Goal: Task Accomplishment & Management: Use online tool/utility

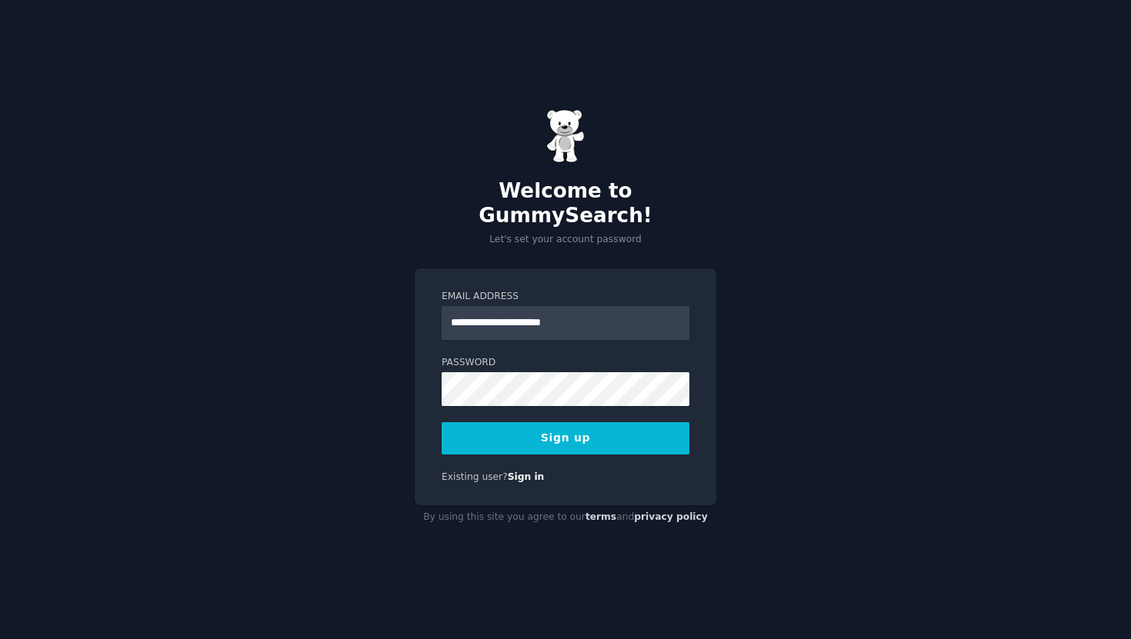
type input "**********"
click at [554, 425] on button "Sign up" at bounding box center [566, 438] width 248 height 32
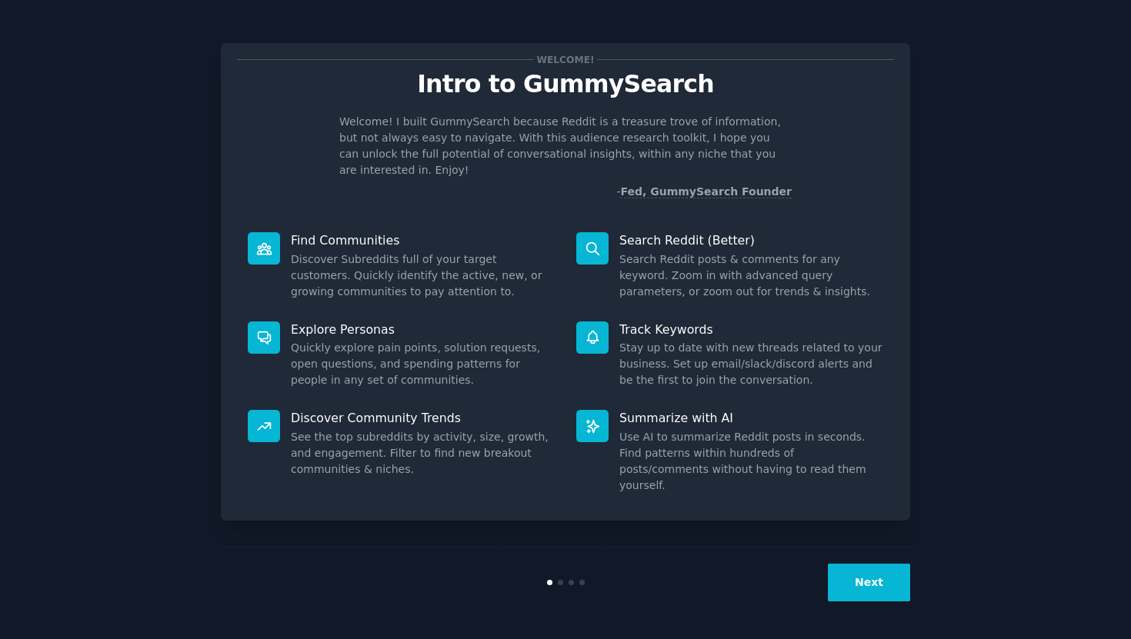
click at [882, 579] on button "Next" at bounding box center [869, 583] width 82 height 38
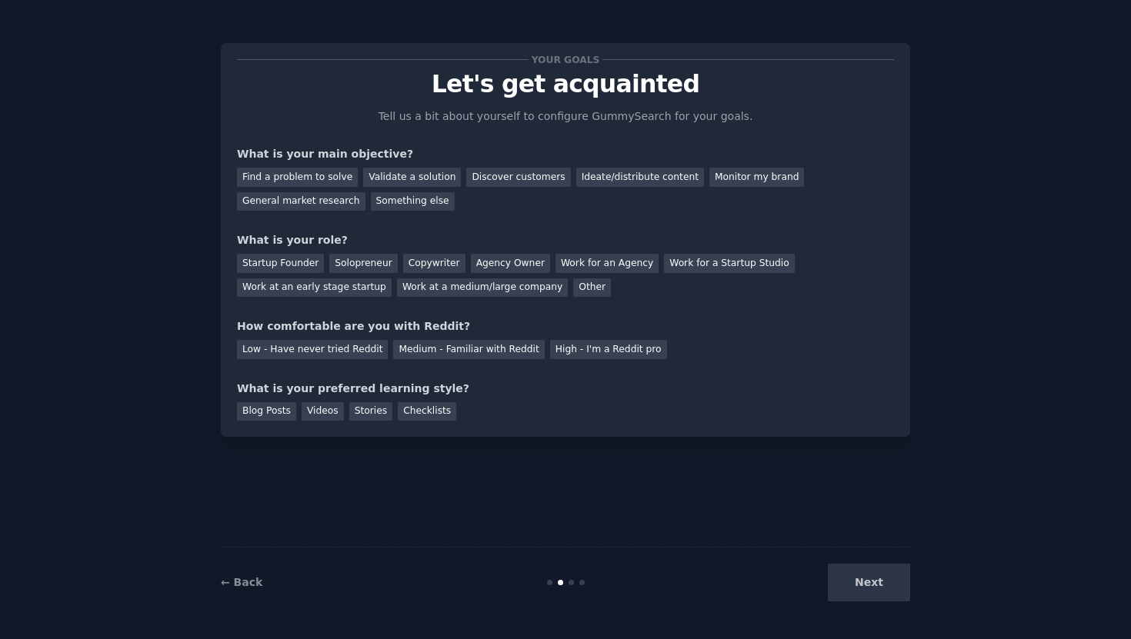
click at [882, 579] on div "Next" at bounding box center [795, 583] width 230 height 38
click at [854, 588] on div "Next" at bounding box center [795, 583] width 230 height 38
click at [488, 172] on div "Discover customers" at bounding box center [518, 177] width 104 height 19
click at [344, 266] on div "Solopreneur" at bounding box center [363, 263] width 68 height 19
click at [396, 350] on div "Medium - Familiar with Reddit" at bounding box center [468, 349] width 151 height 19
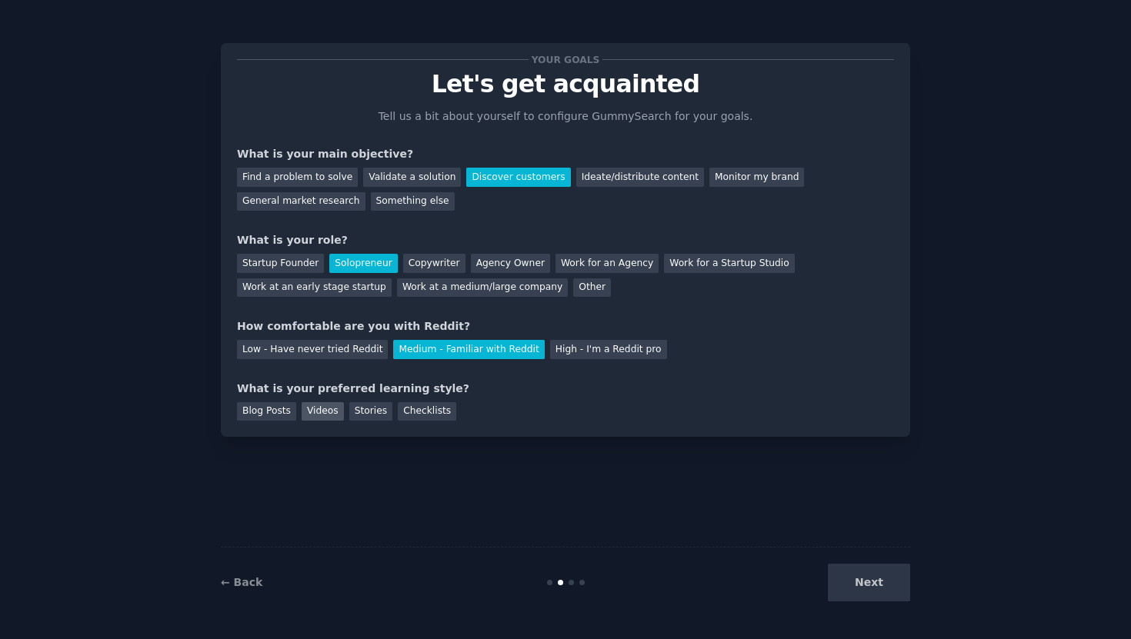
click at [325, 416] on div "Videos" at bounding box center [323, 411] width 42 height 19
click at [419, 412] on div "Checklists" at bounding box center [427, 411] width 58 height 19
click at [325, 412] on div "Videos" at bounding box center [323, 411] width 42 height 19
click at [375, 412] on div "Stories" at bounding box center [370, 411] width 43 height 19
click at [866, 569] on button "Next" at bounding box center [869, 583] width 82 height 38
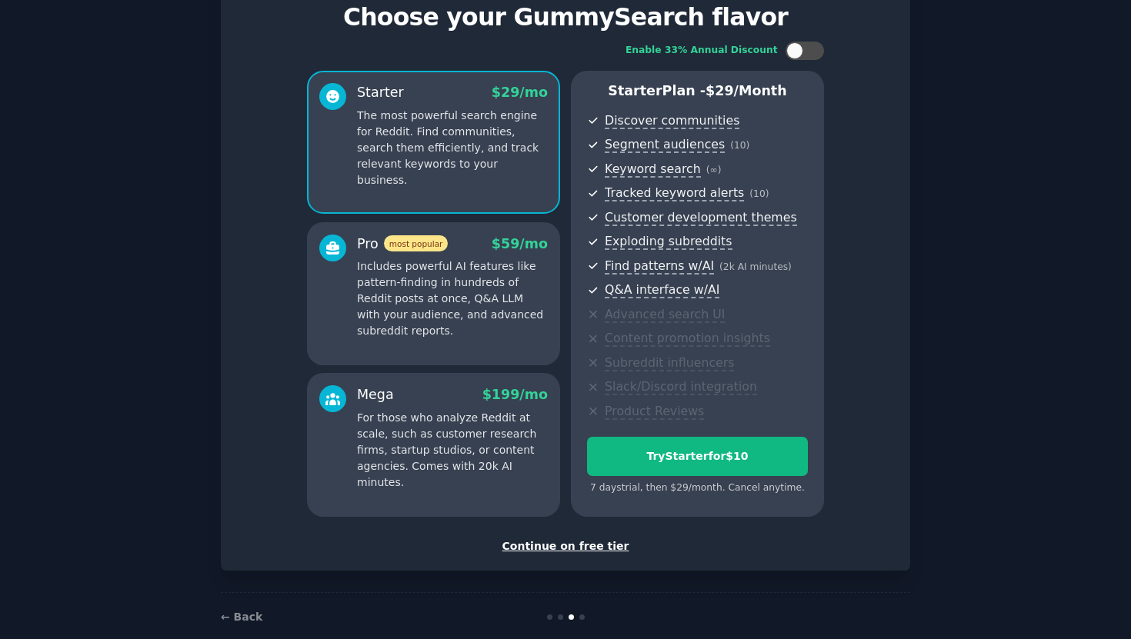
scroll to position [68, 0]
click at [591, 542] on div "Continue on free tier" at bounding box center [565, 546] width 657 height 16
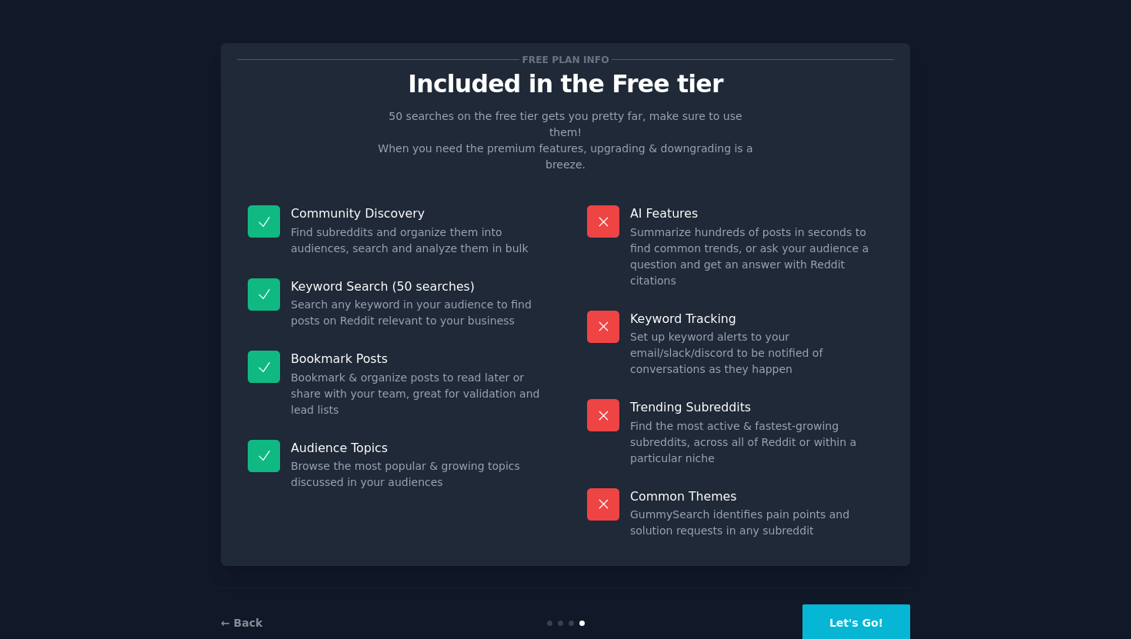
click at [851, 605] on button "Let's Go!" at bounding box center [856, 624] width 108 height 38
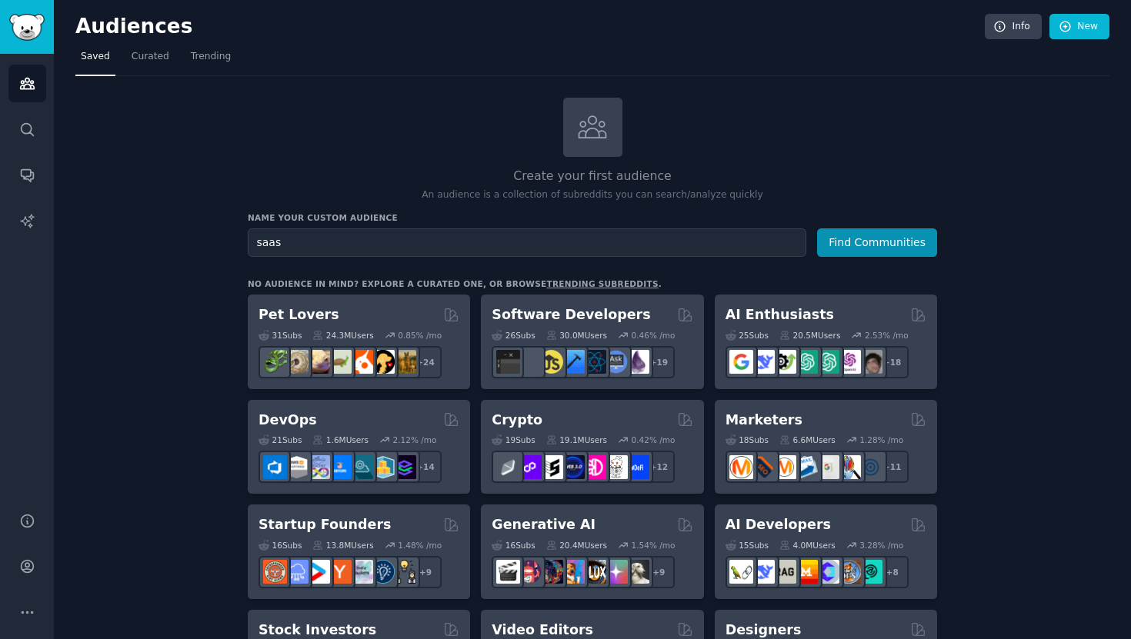
type input "saas"
click at [817, 229] on button "Find Communities" at bounding box center [877, 243] width 120 height 28
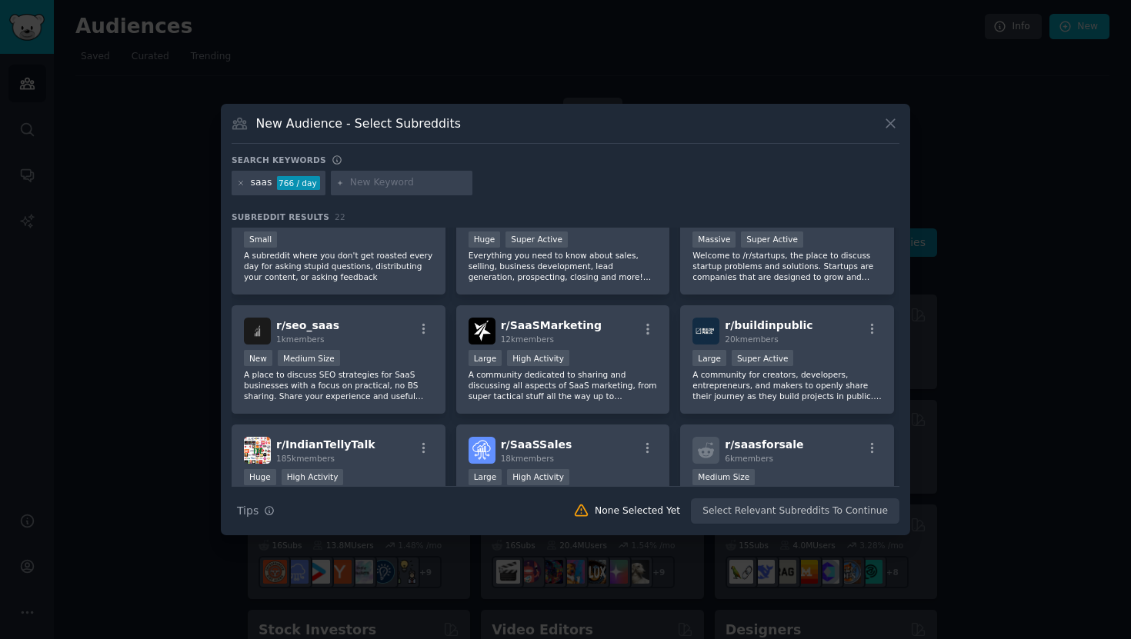
scroll to position [289, 0]
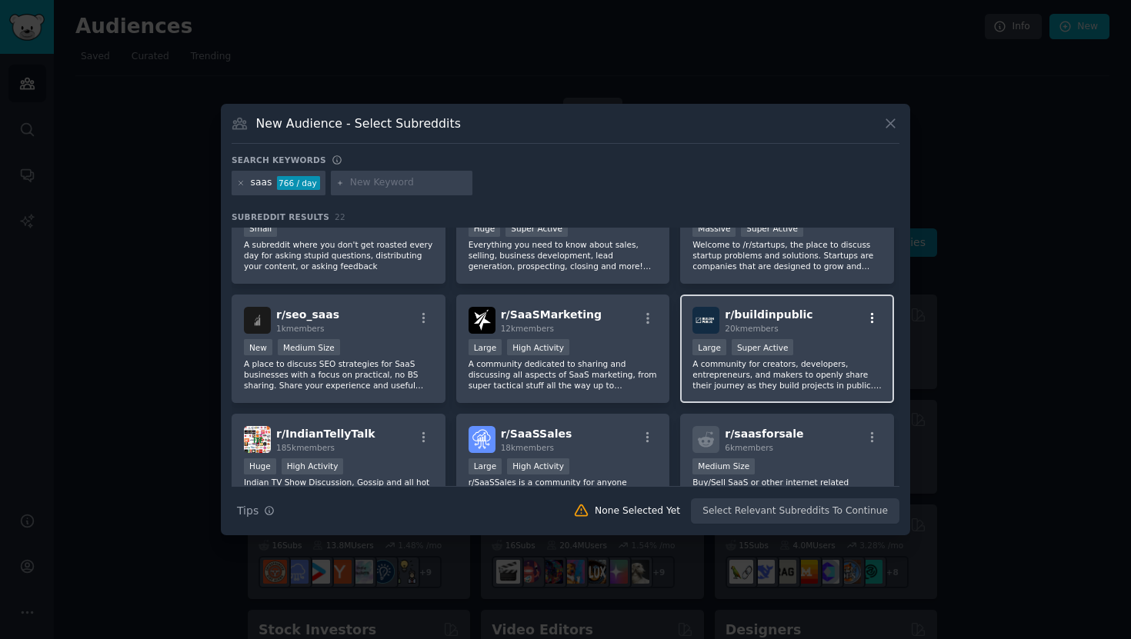
click at [866, 318] on icon "button" at bounding box center [873, 319] width 14 height 14
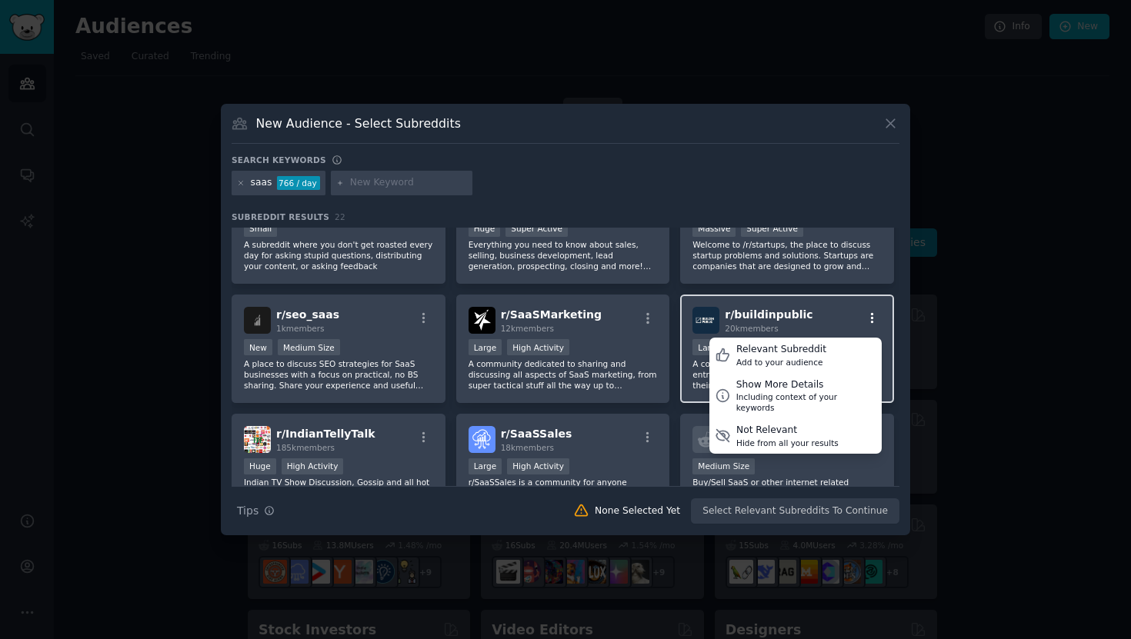
click at [866, 318] on icon "button" at bounding box center [873, 319] width 14 height 14
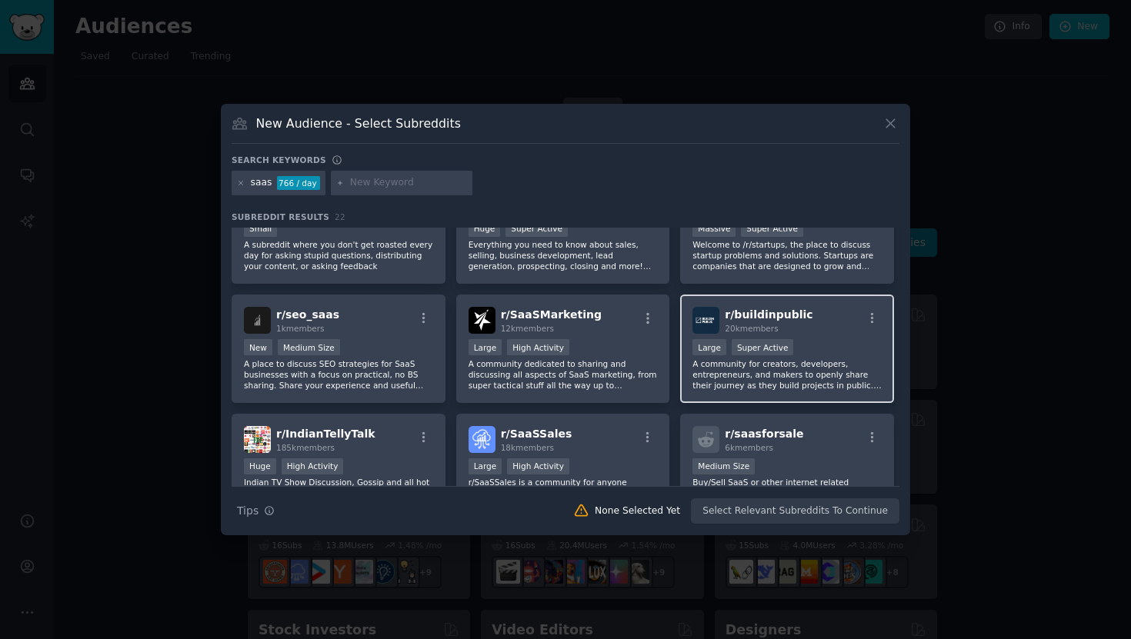
click at [804, 319] on div "r/ buildinpublic 20k members" at bounding box center [786, 320] width 189 height 27
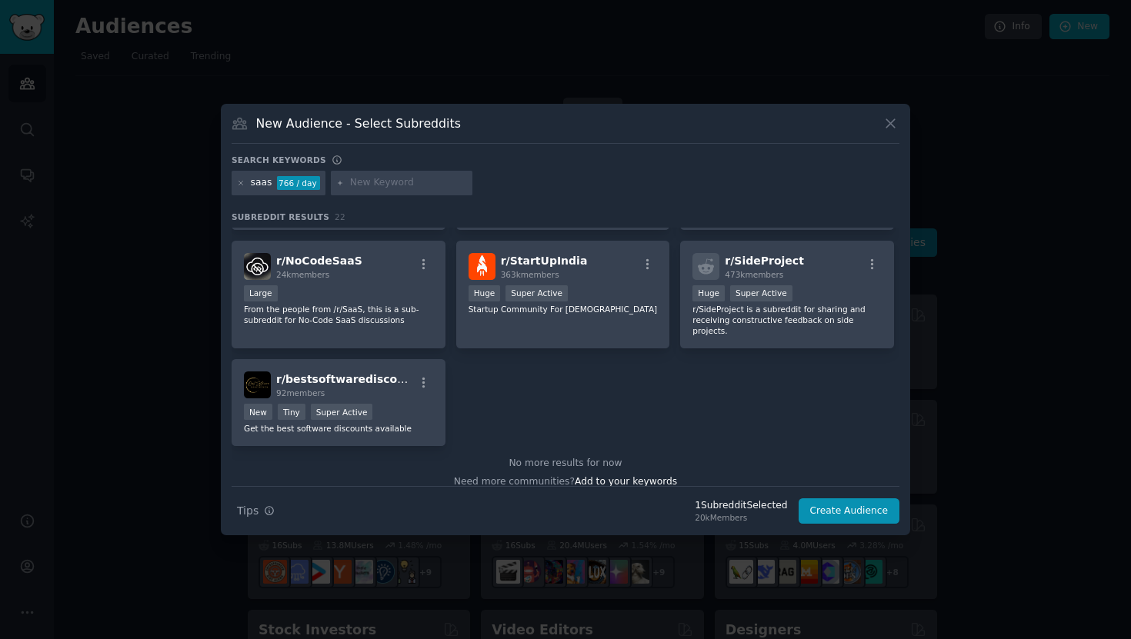
scroll to position [714, 0]
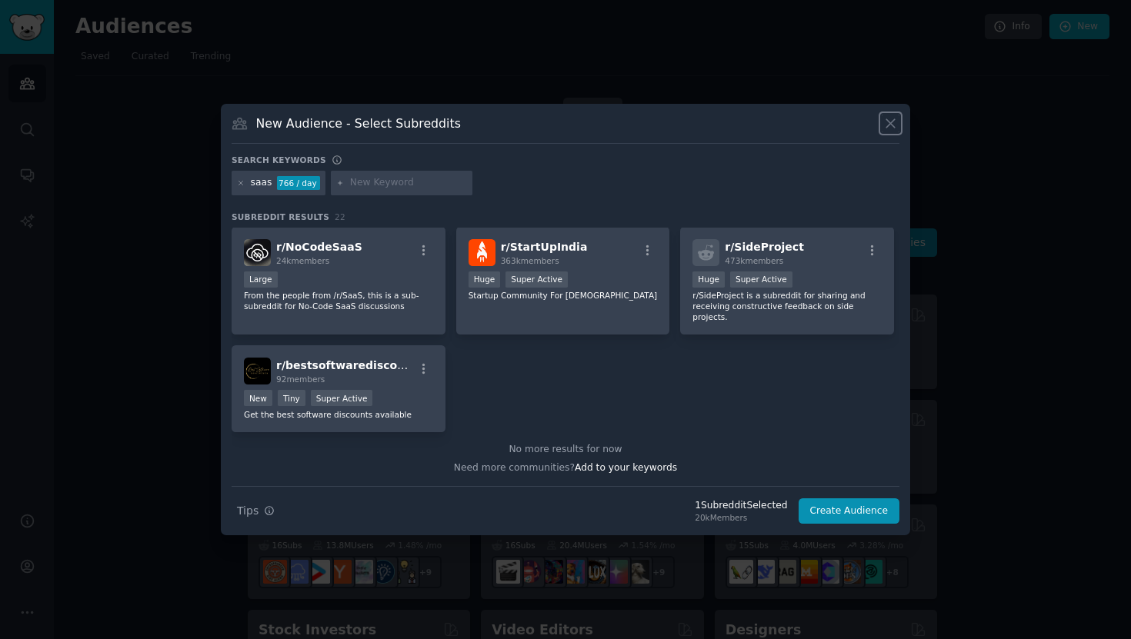
click at [890, 127] on icon at bounding box center [890, 123] width 16 height 16
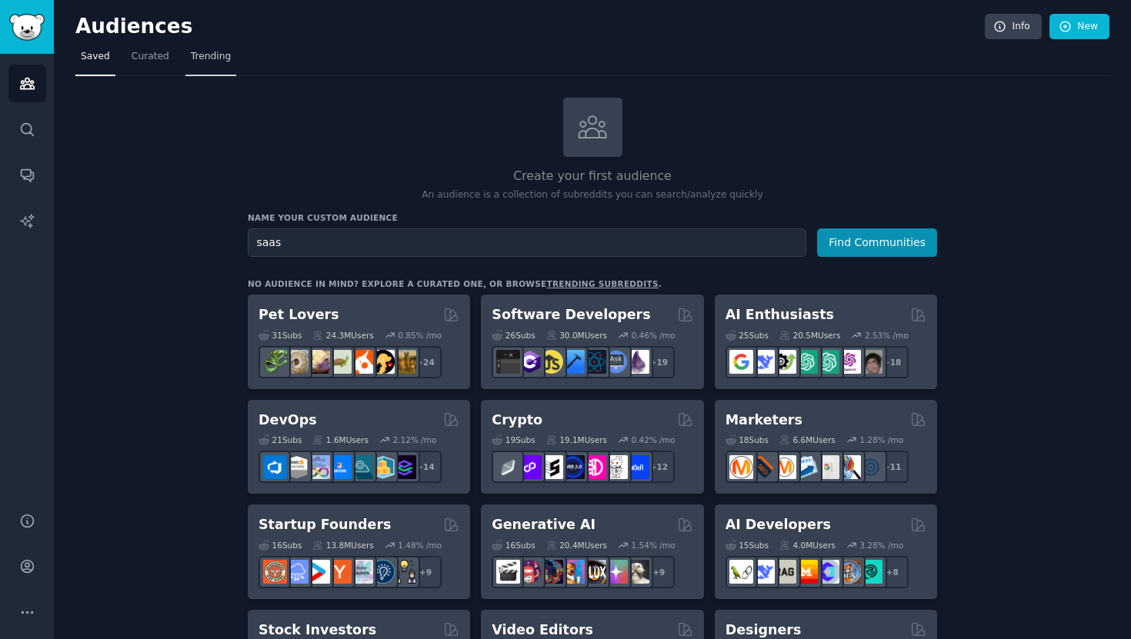
click at [212, 61] on span "Trending" at bounding box center [211, 57] width 40 height 14
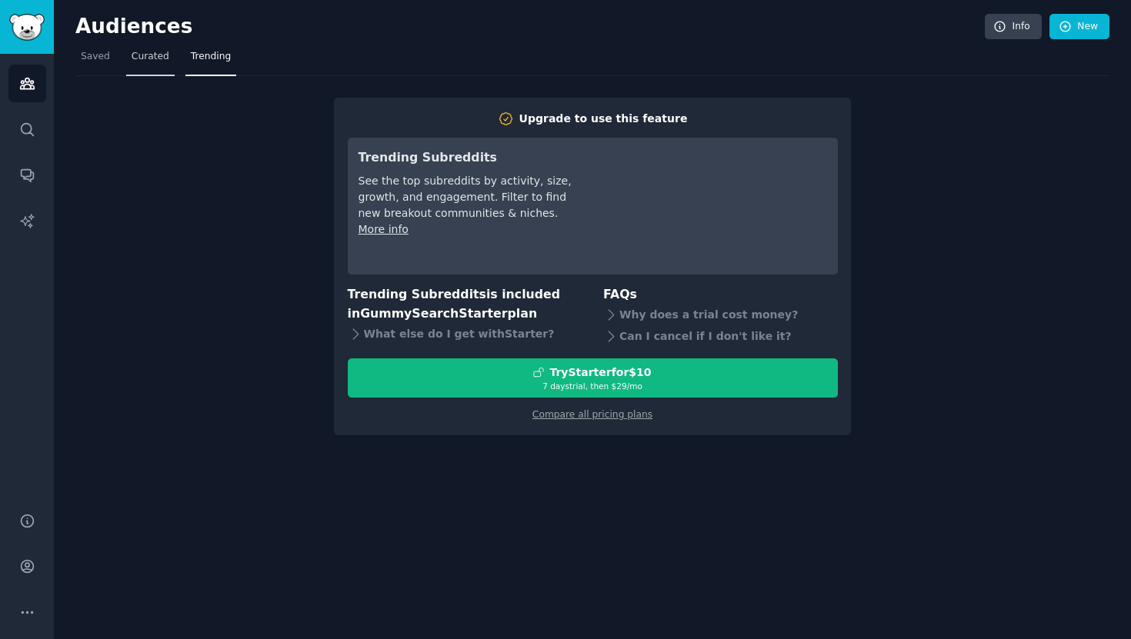
click at [135, 58] on span "Curated" at bounding box center [151, 57] width 38 height 14
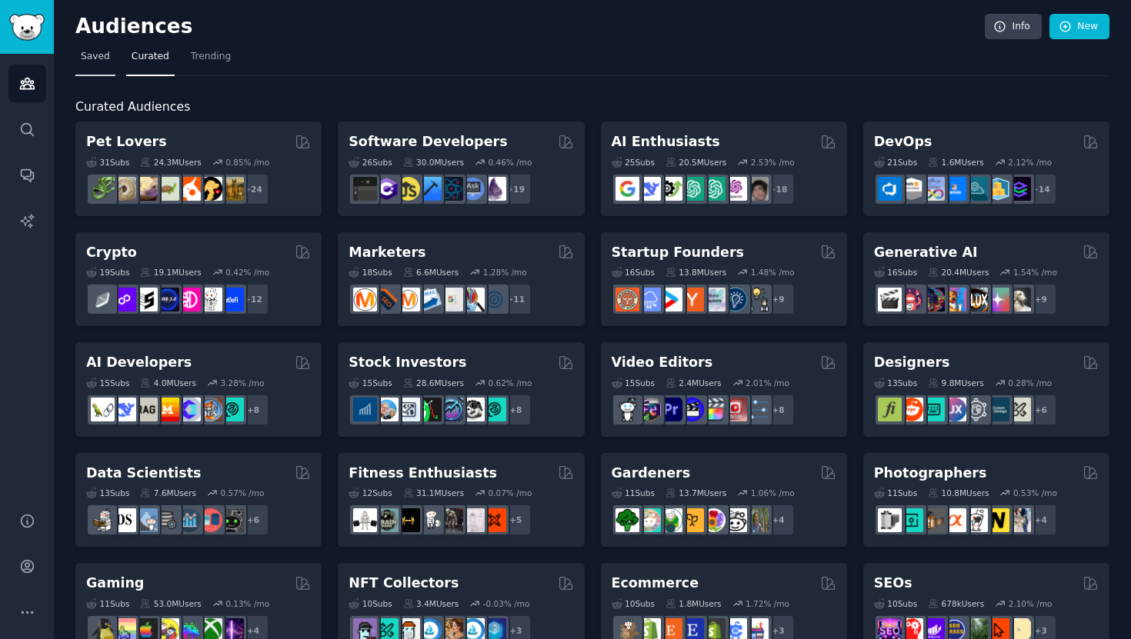
click at [112, 58] on link "Saved" at bounding box center [95, 61] width 40 height 32
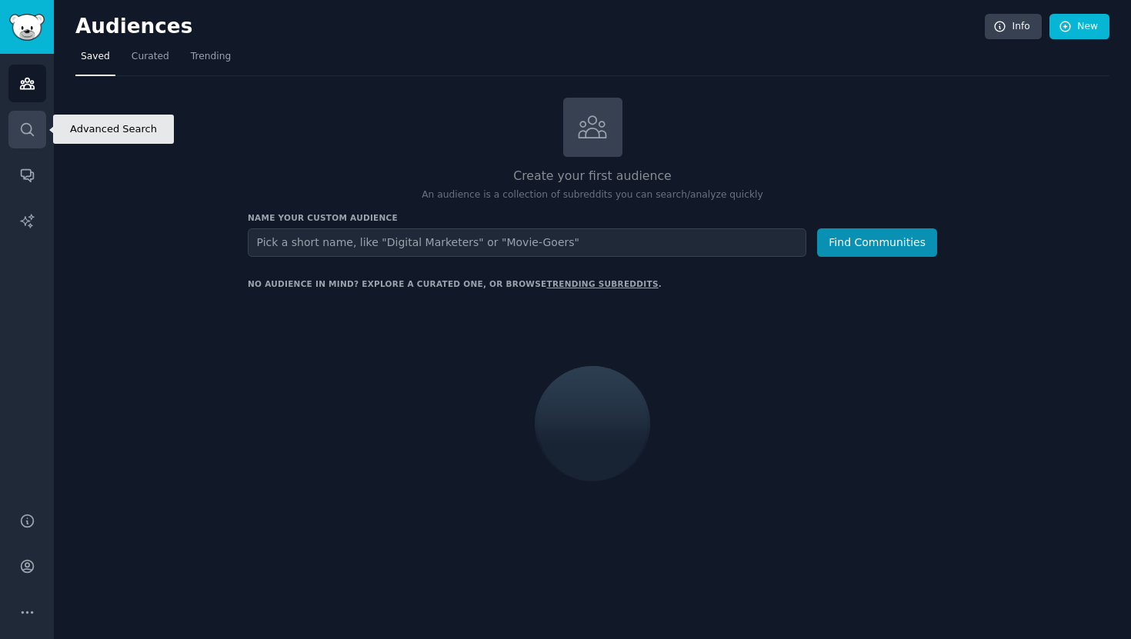
click at [40, 121] on link "Search" at bounding box center [27, 130] width 38 height 38
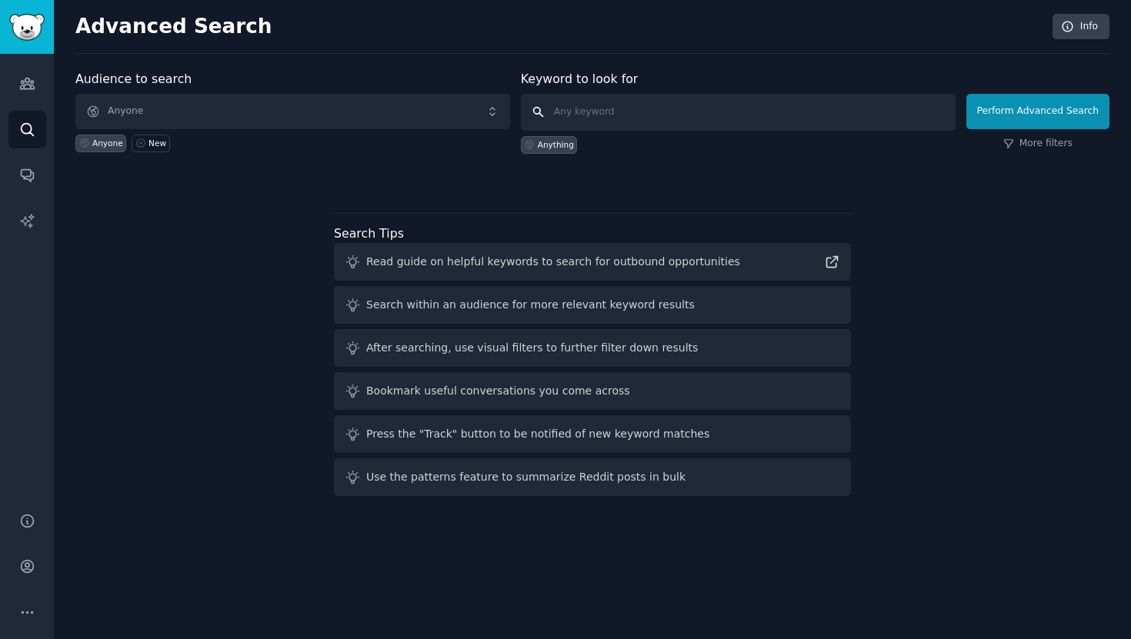
click at [596, 115] on input "text" at bounding box center [738, 112] width 435 height 37
type input "saas marketing"
click button "Perform Advanced Search" at bounding box center [1037, 111] width 143 height 35
click at [40, 181] on link "Conversations" at bounding box center [27, 175] width 38 height 38
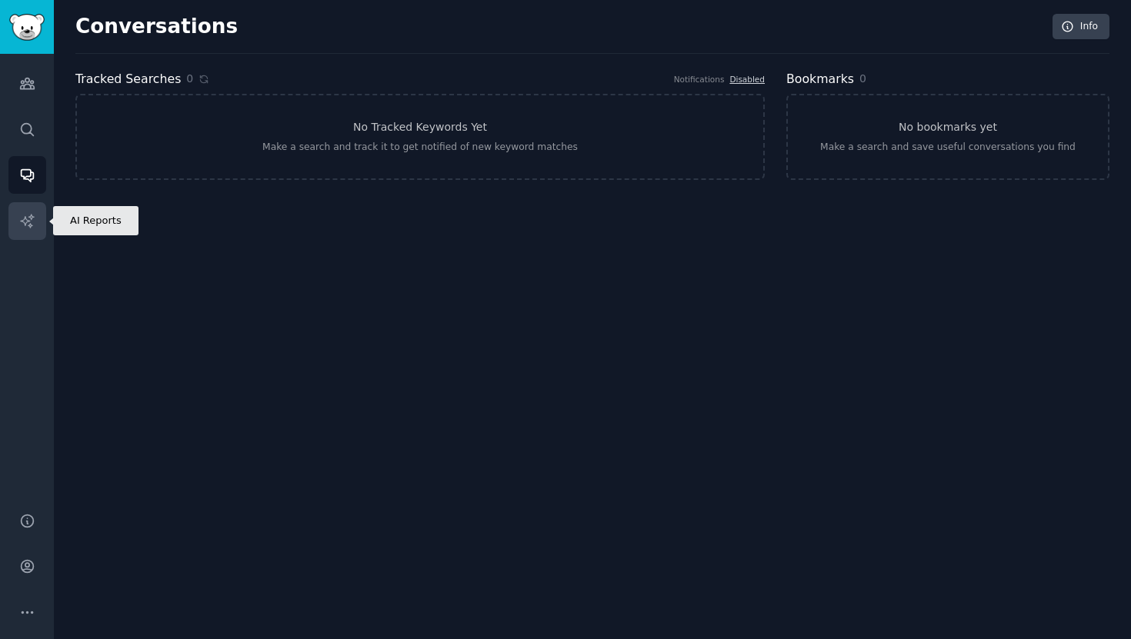
click at [38, 214] on link "AI Reports" at bounding box center [27, 221] width 38 height 38
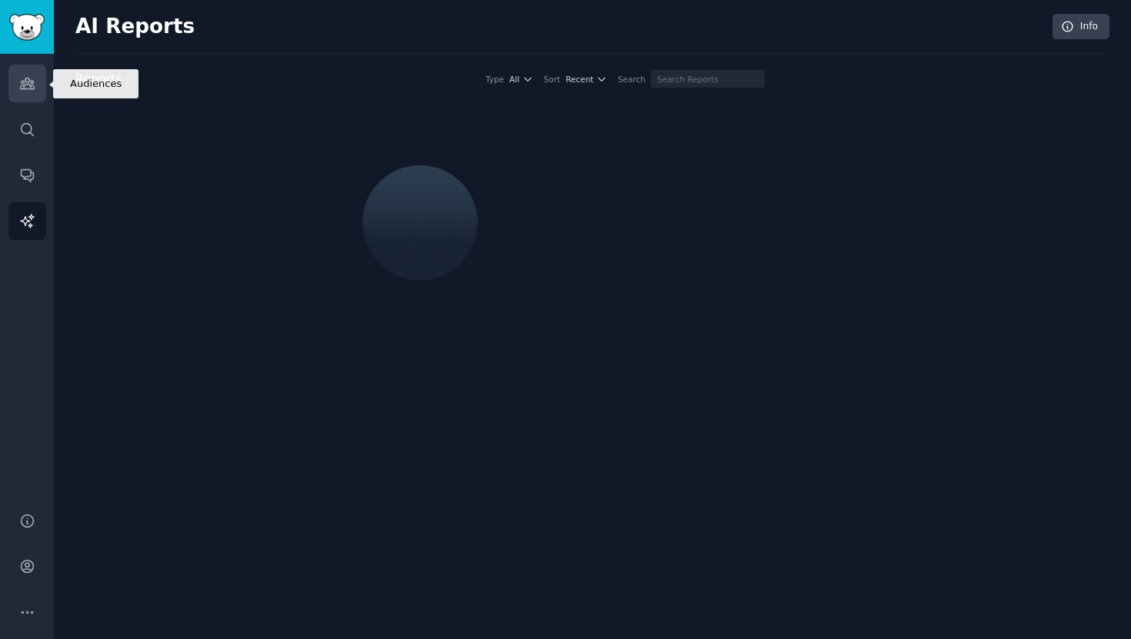
click at [31, 91] on icon "Sidebar" at bounding box center [27, 83] width 16 height 16
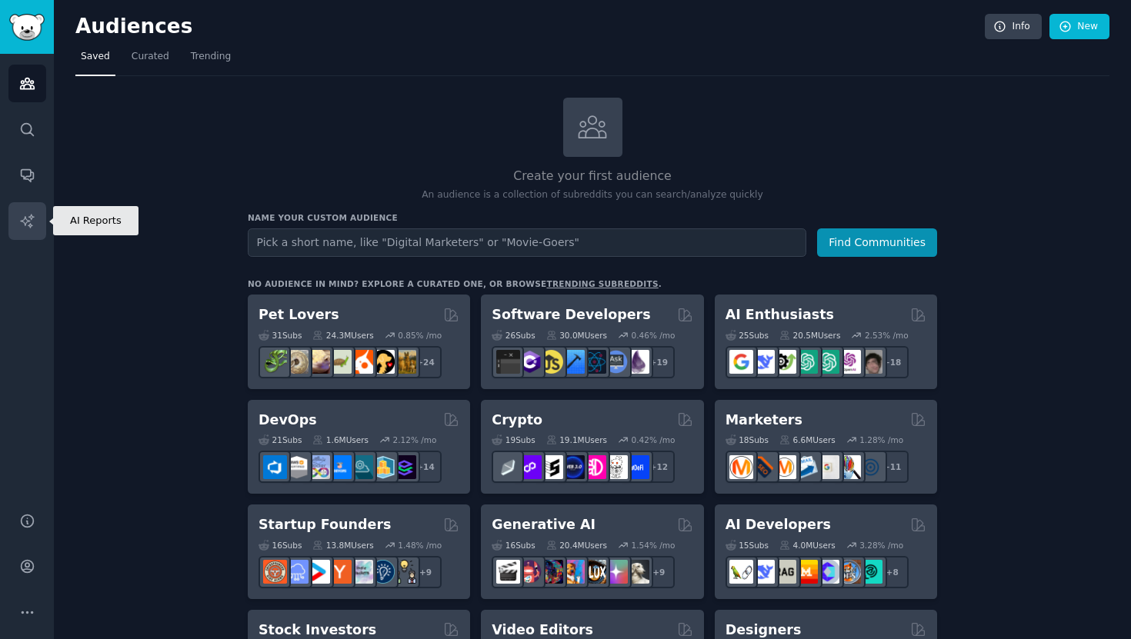
click at [28, 230] on link "AI Reports" at bounding box center [27, 221] width 38 height 38
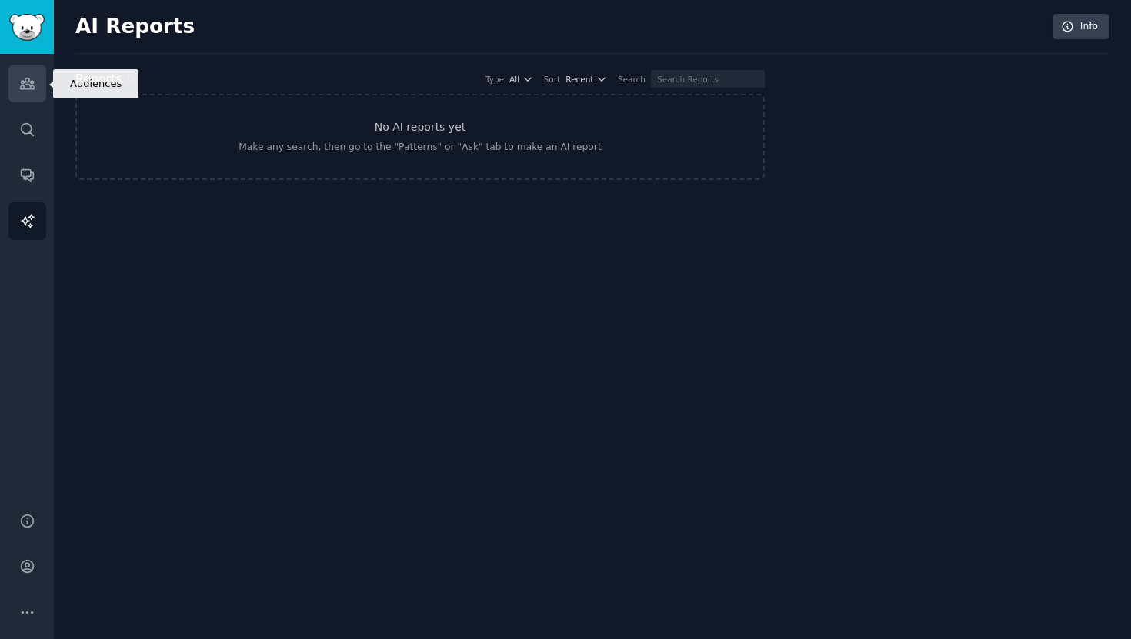
click at [16, 78] on link "Audiences" at bounding box center [27, 84] width 38 height 38
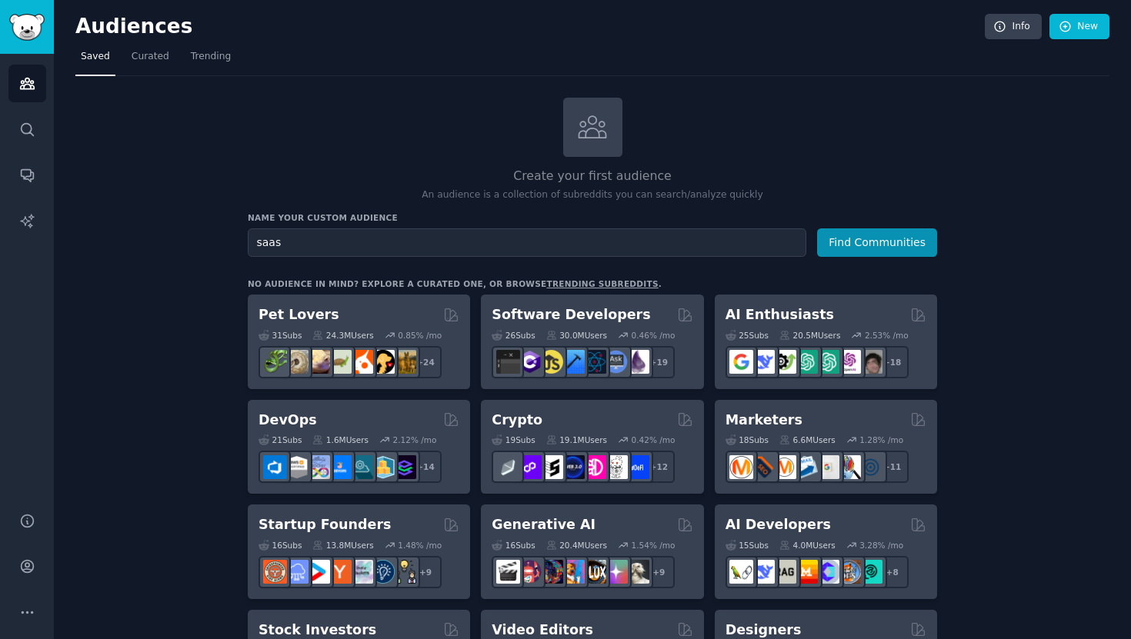
type input "saas"
click at [817, 229] on button "Find Communities" at bounding box center [877, 243] width 120 height 28
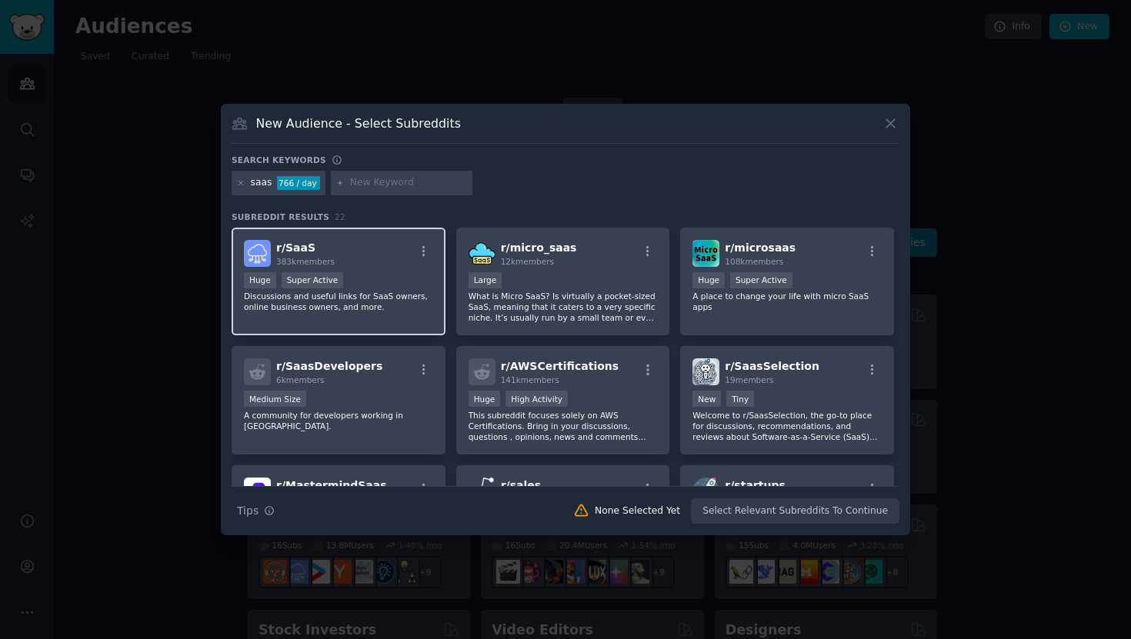
click at [382, 260] on div "r/ SaaS 383k members" at bounding box center [338, 253] width 189 height 27
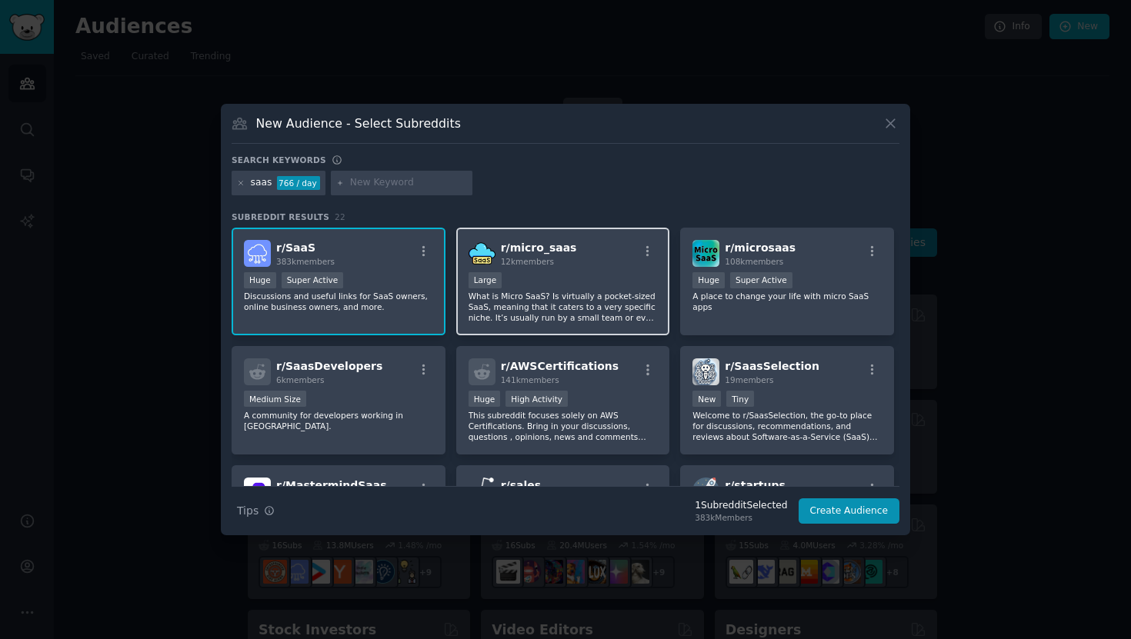
scroll to position [92, 0]
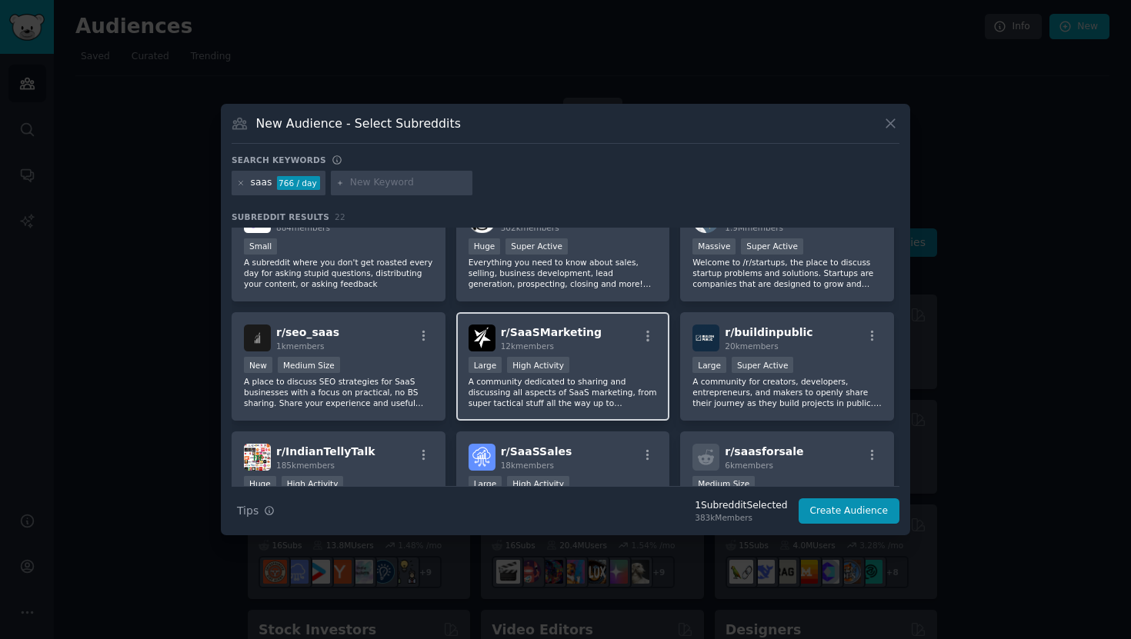
click at [572, 342] on div "12k members" at bounding box center [551, 346] width 101 height 11
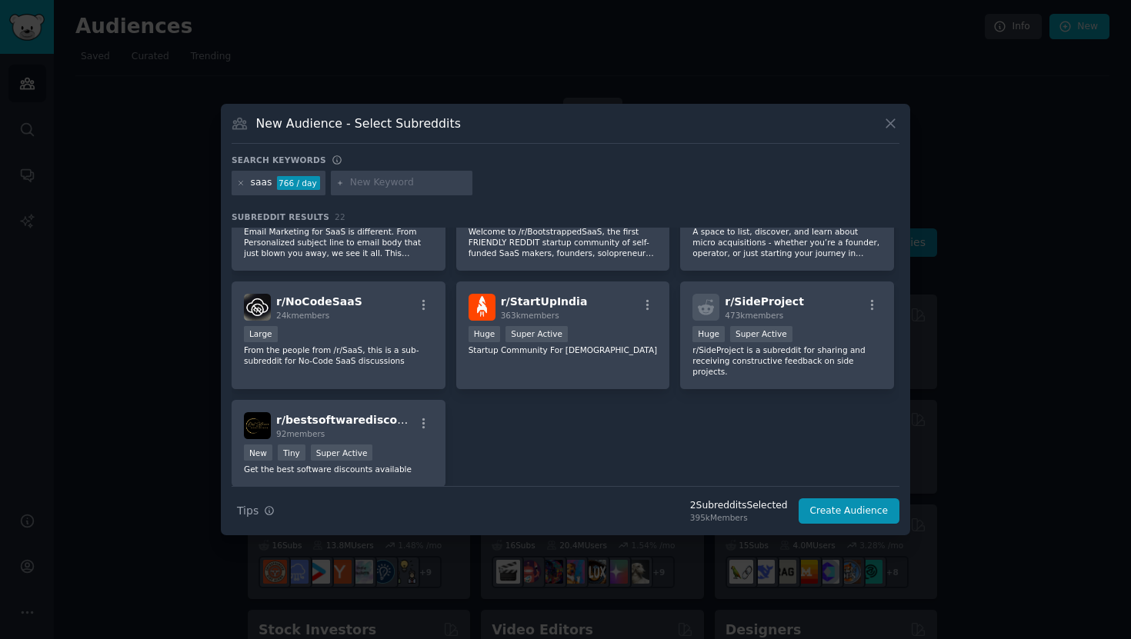
scroll to position [673, 0]
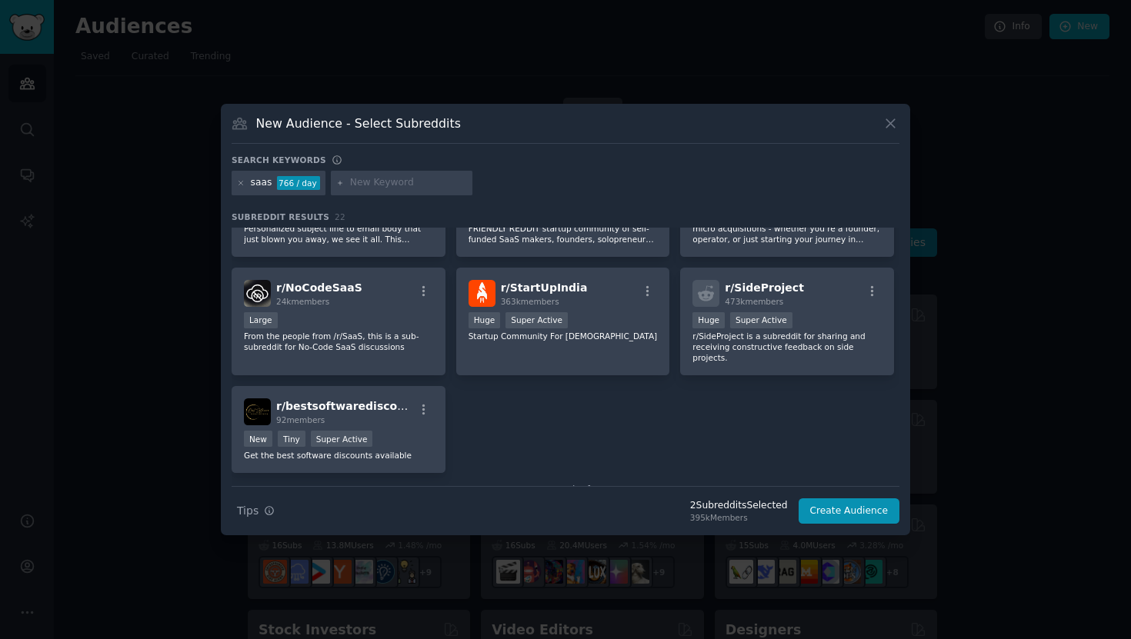
click at [373, 184] on input "text" at bounding box center [408, 183] width 117 height 14
type input "product marketing"
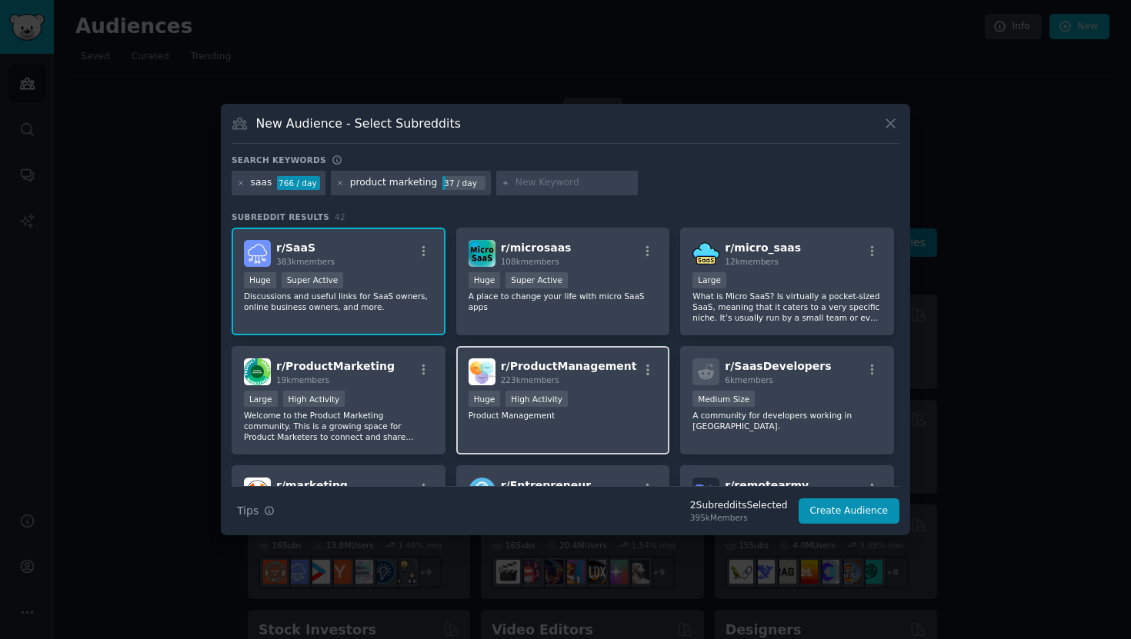
click at [579, 374] on h2 "r/ ProductManagement 223k members" at bounding box center [569, 372] width 136 height 27
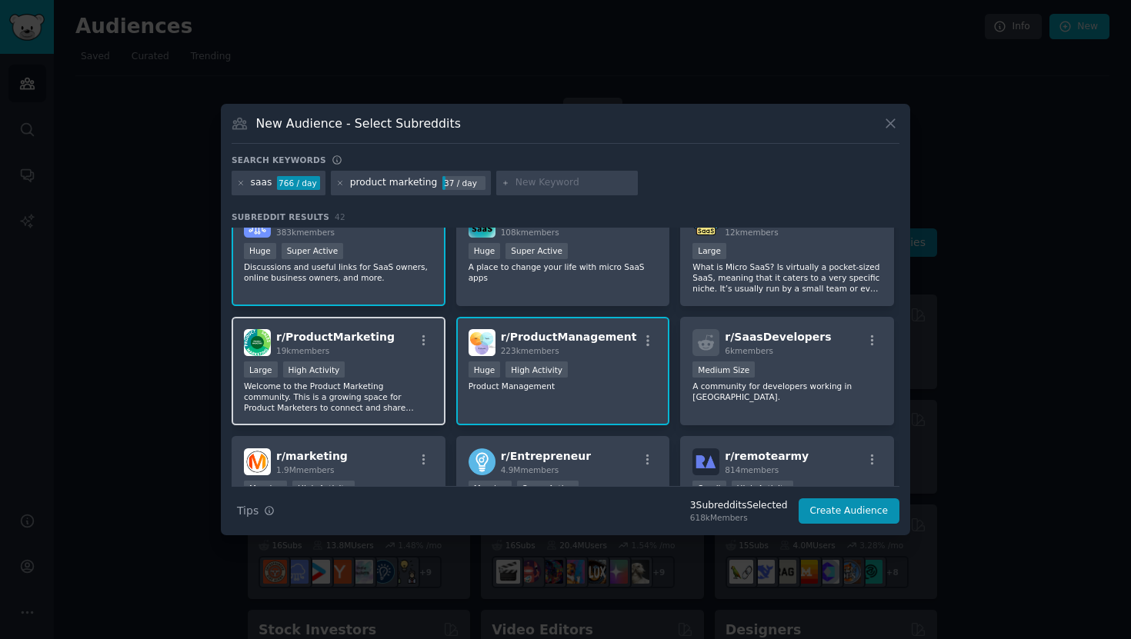
click at [383, 339] on div "r/ ProductMarketing 19k members" at bounding box center [338, 342] width 189 height 27
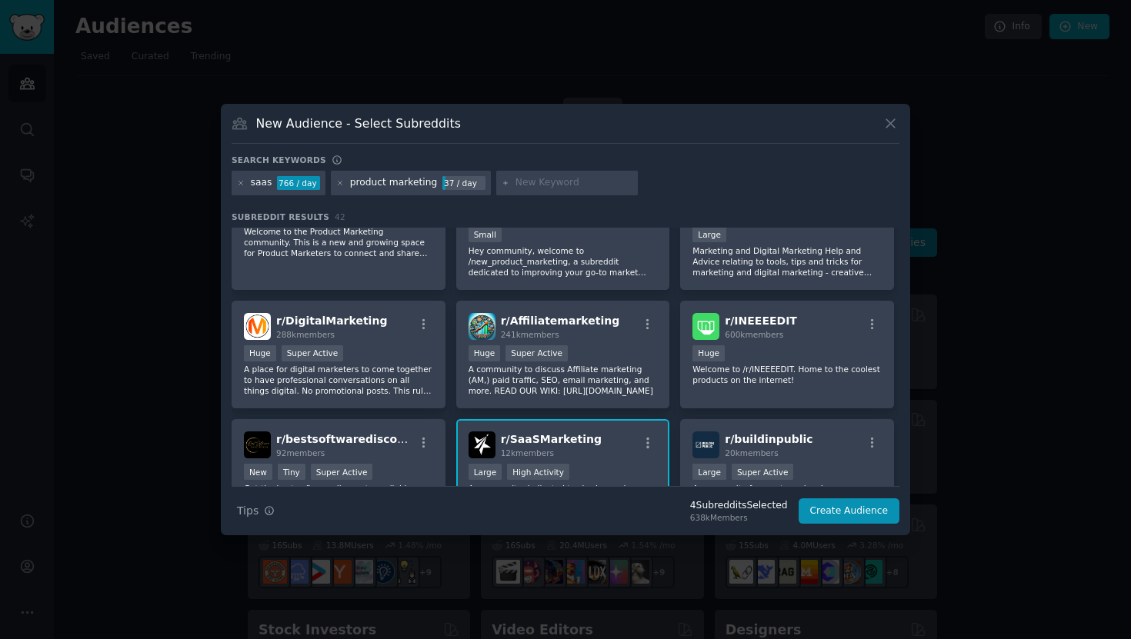
scroll to position [643, 0]
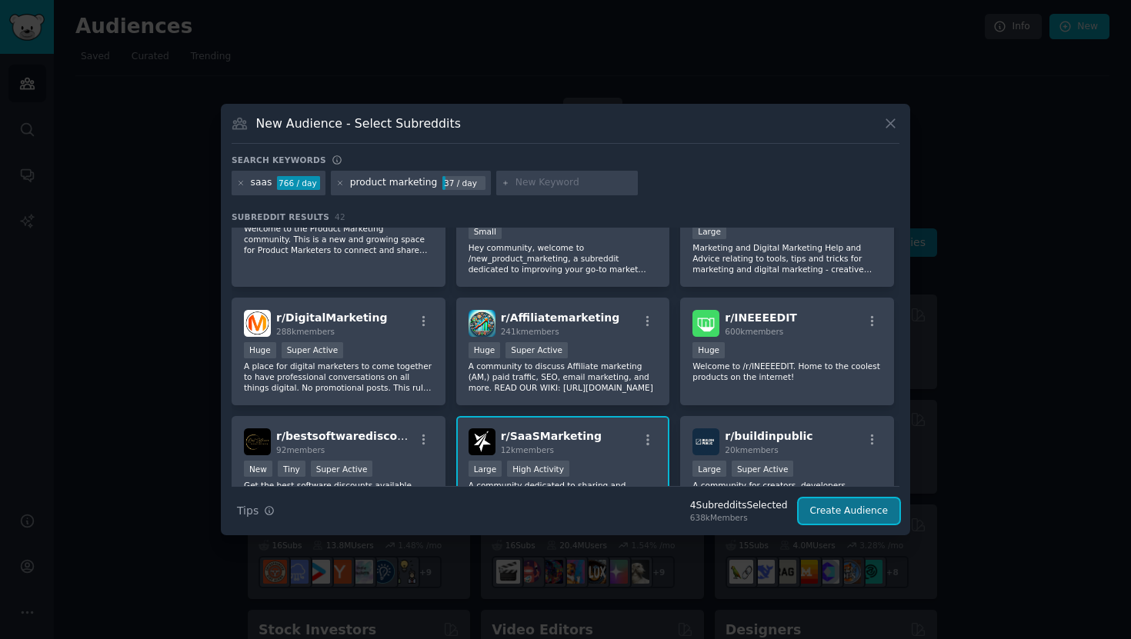
click at [845, 515] on button "Create Audience" at bounding box center [850, 512] width 102 height 26
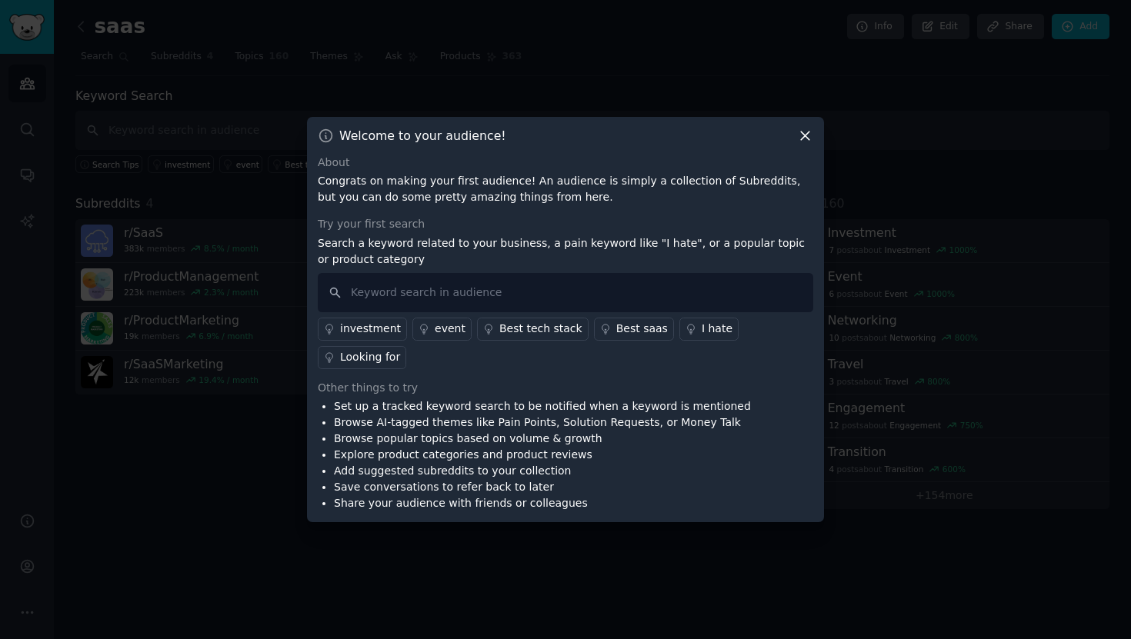
click at [798, 144] on icon at bounding box center [805, 136] width 16 height 16
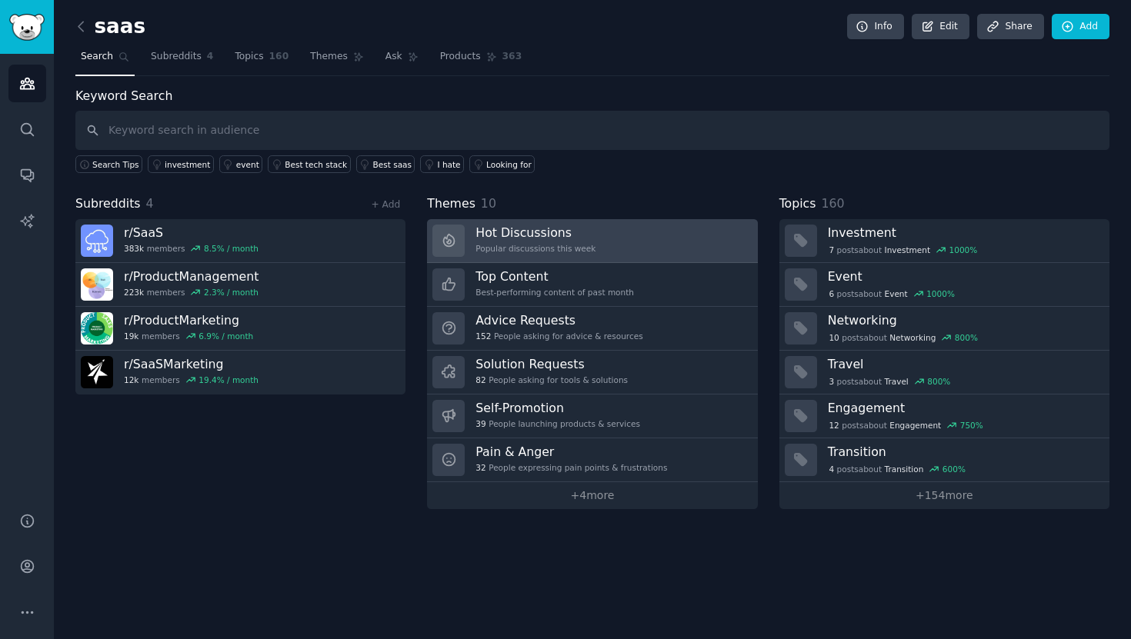
click at [519, 232] on h3 "Hot Discussions" at bounding box center [535, 233] width 120 height 16
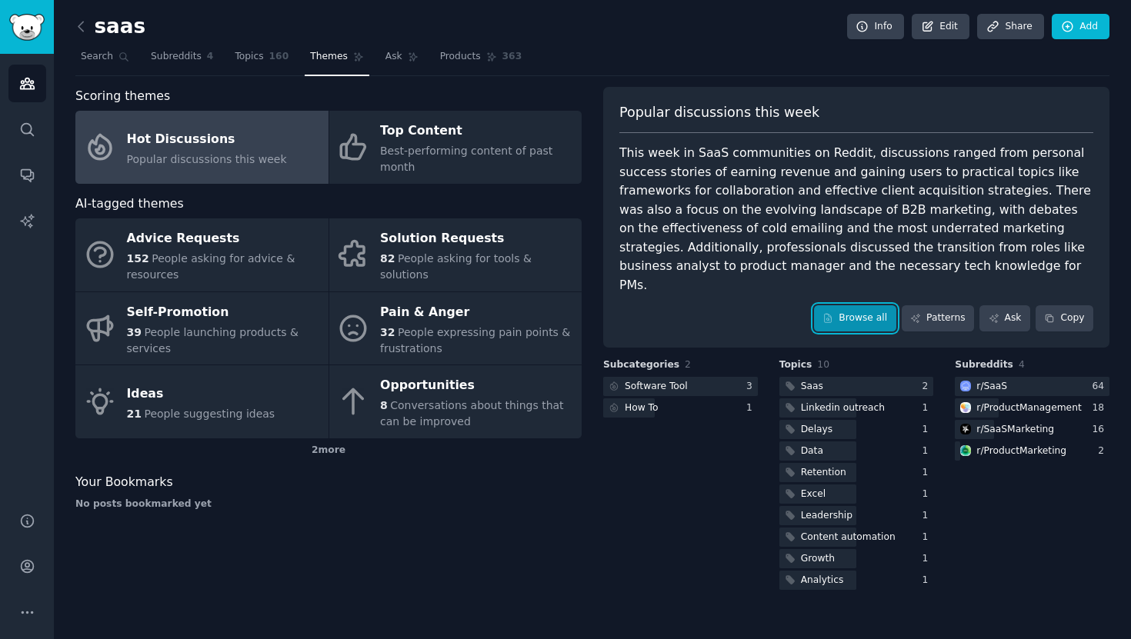
click at [833, 313] on icon at bounding box center [827, 318] width 11 height 11
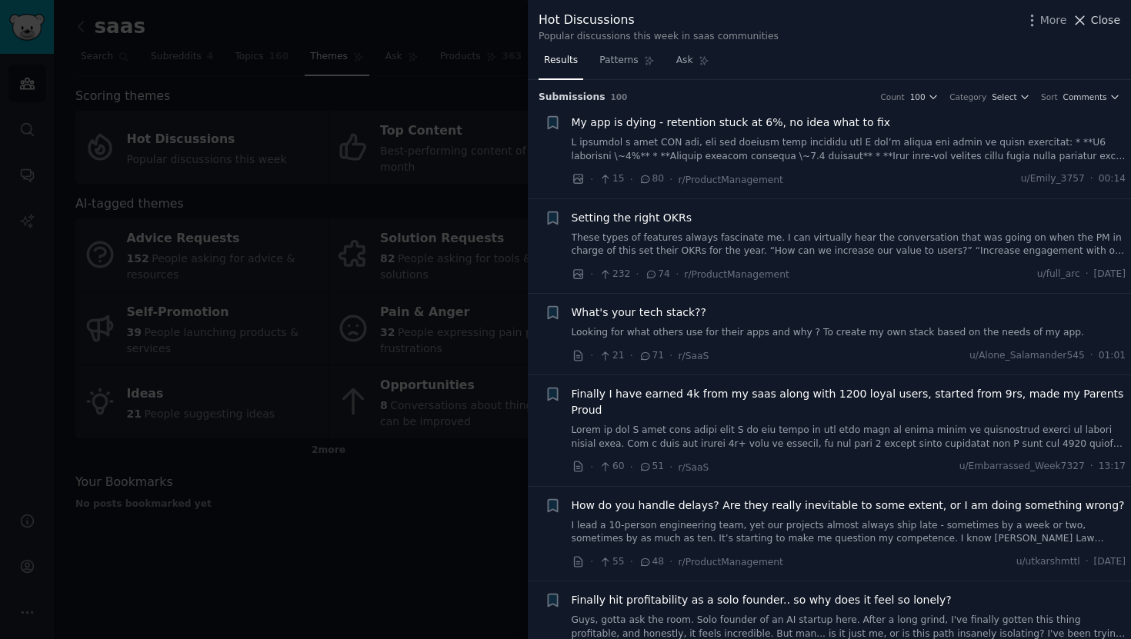
click at [1088, 24] on icon at bounding box center [1080, 20] width 16 height 16
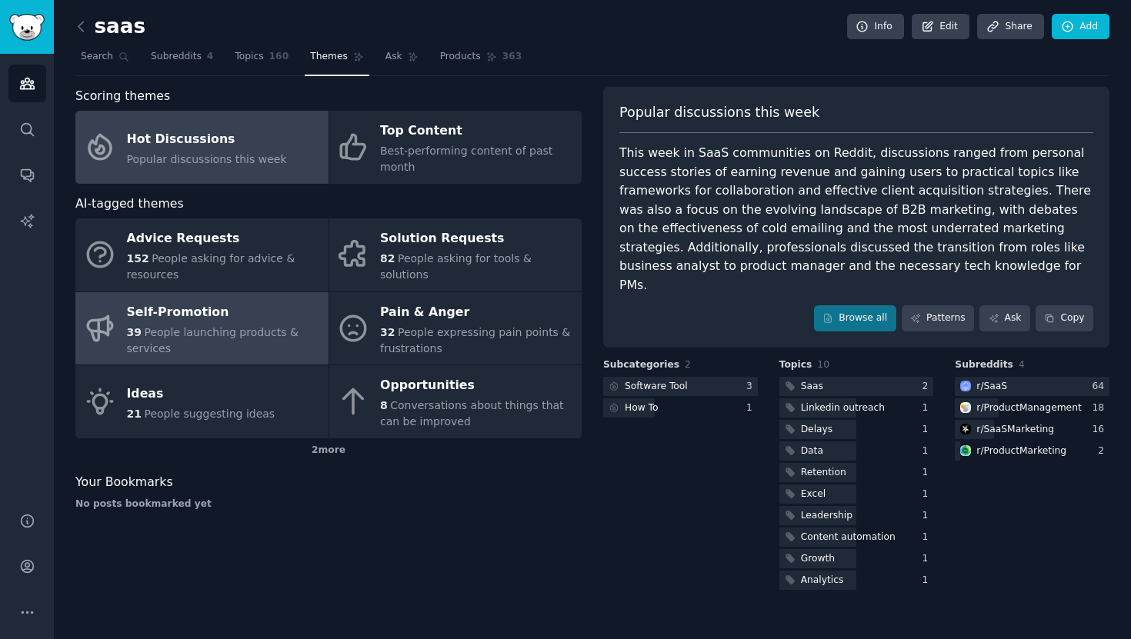
click at [238, 344] on div "39 People launching products & services" at bounding box center [224, 341] width 194 height 32
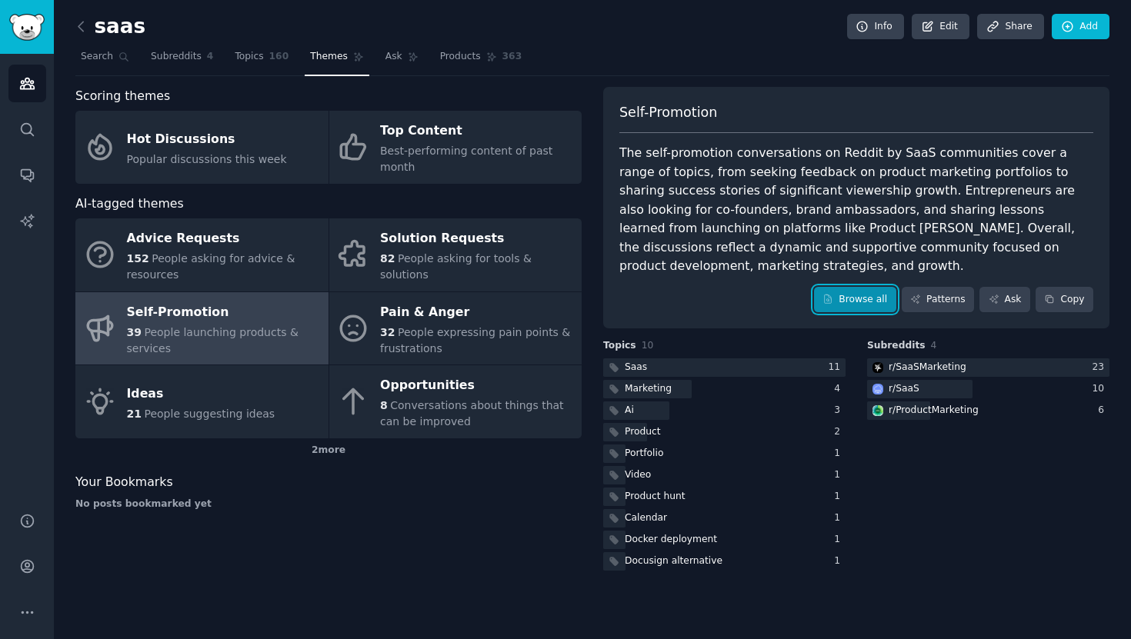
click at [844, 287] on link "Browse all" at bounding box center [855, 300] width 82 height 26
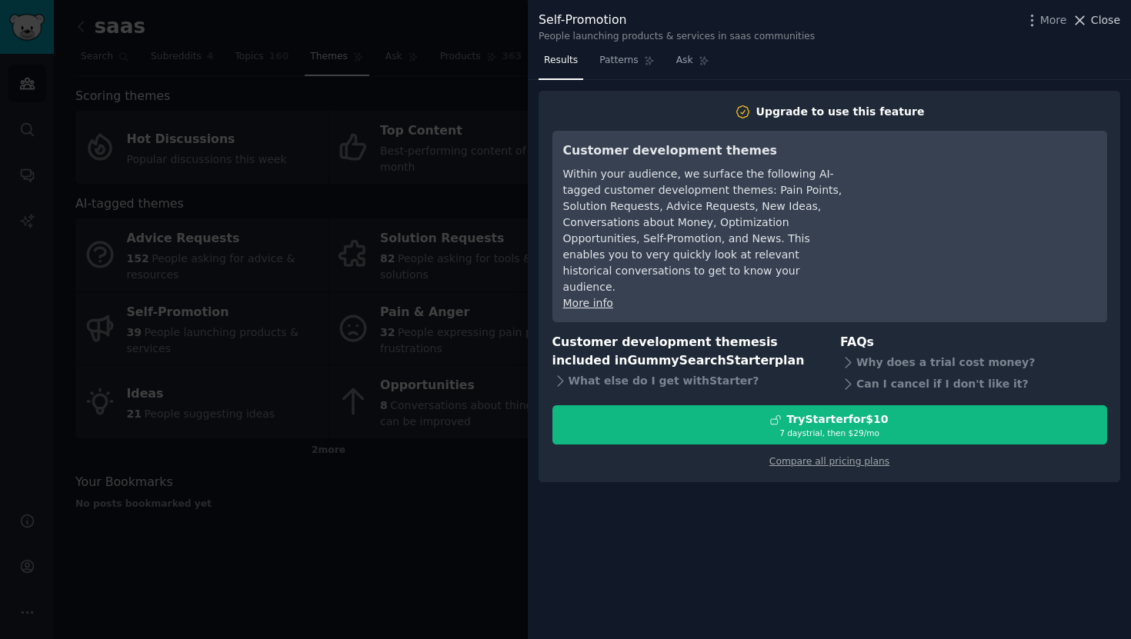
click at [1111, 18] on span "Close" at bounding box center [1105, 20] width 29 height 16
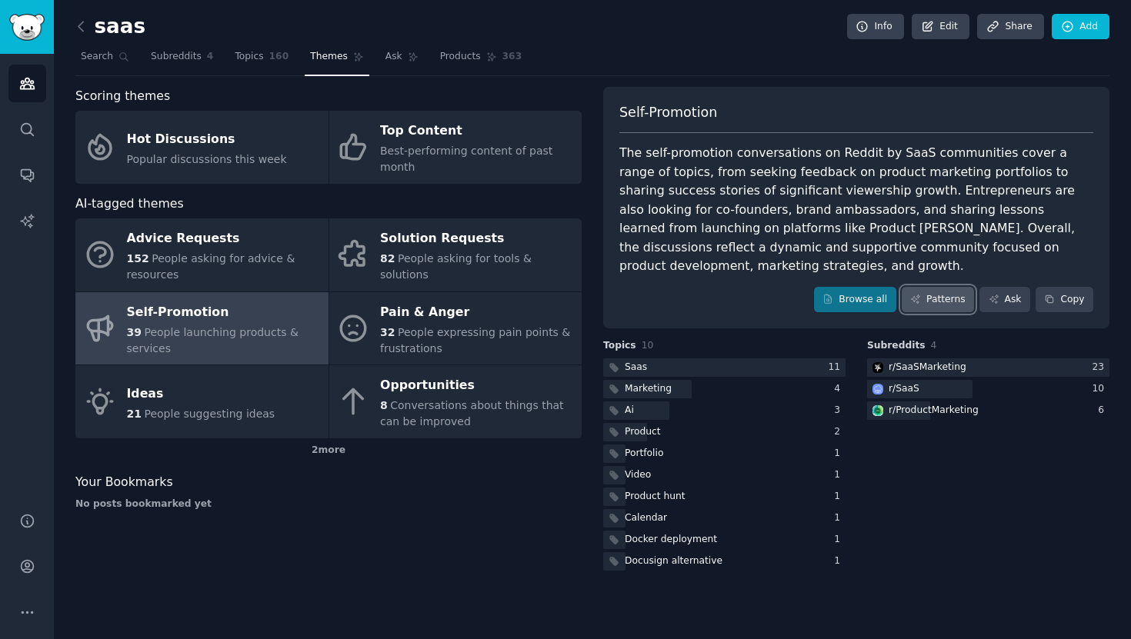
click at [934, 287] on link "Patterns" at bounding box center [938, 300] width 72 height 26
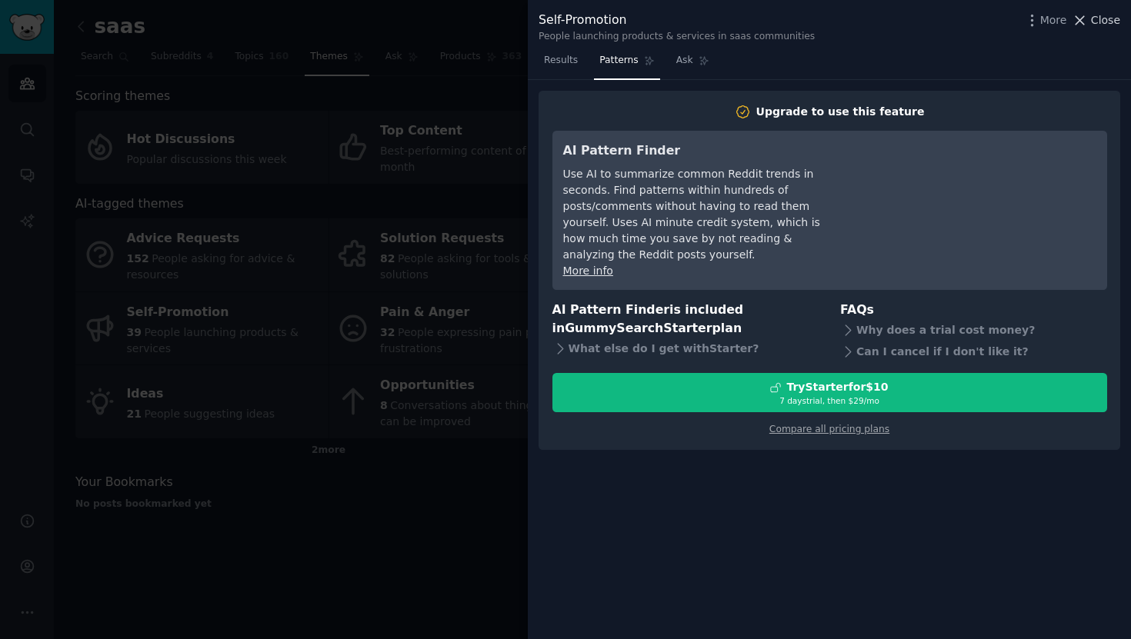
click at [1099, 18] on span "Close" at bounding box center [1105, 20] width 29 height 16
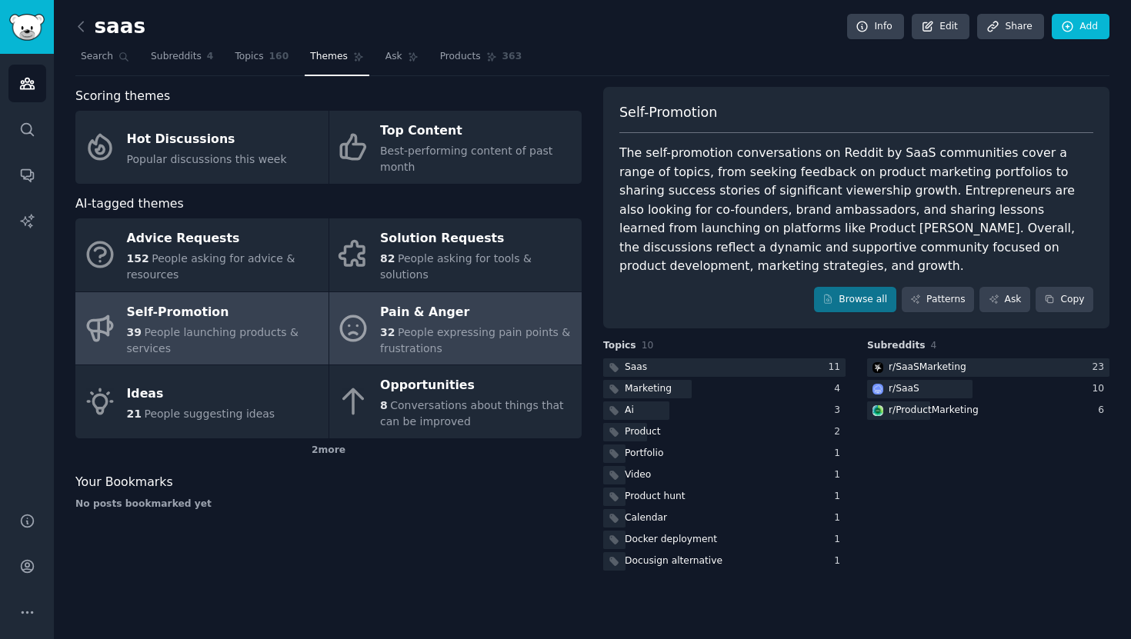
click at [492, 345] on div "32 People expressing pain points & frustrations" at bounding box center [477, 341] width 194 height 32
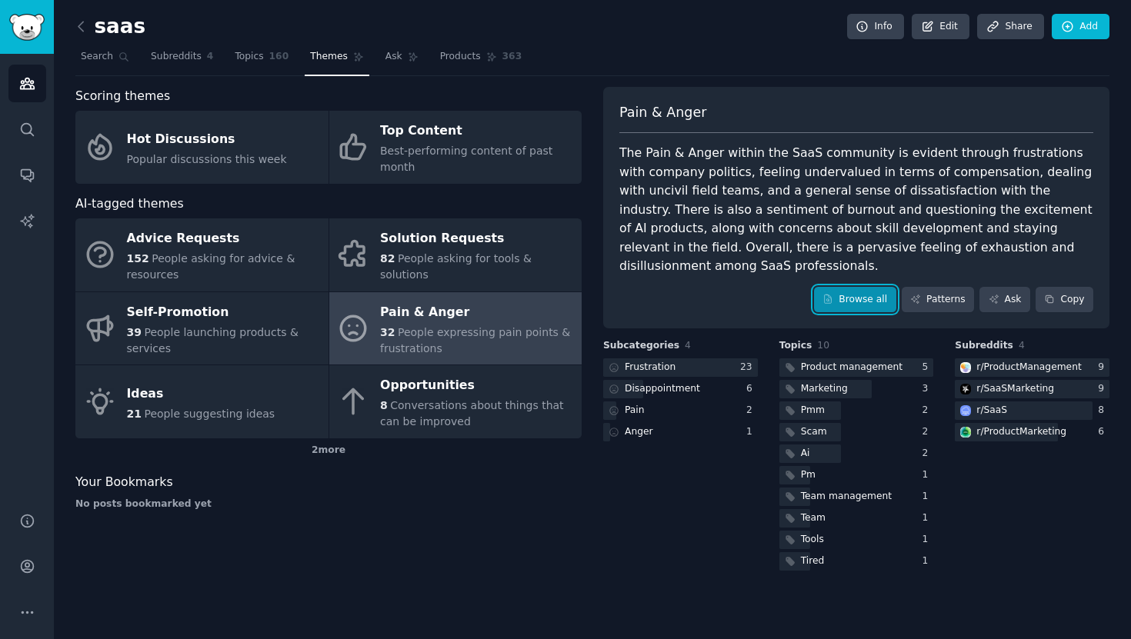
click at [827, 294] on icon at bounding box center [827, 299] width 11 height 11
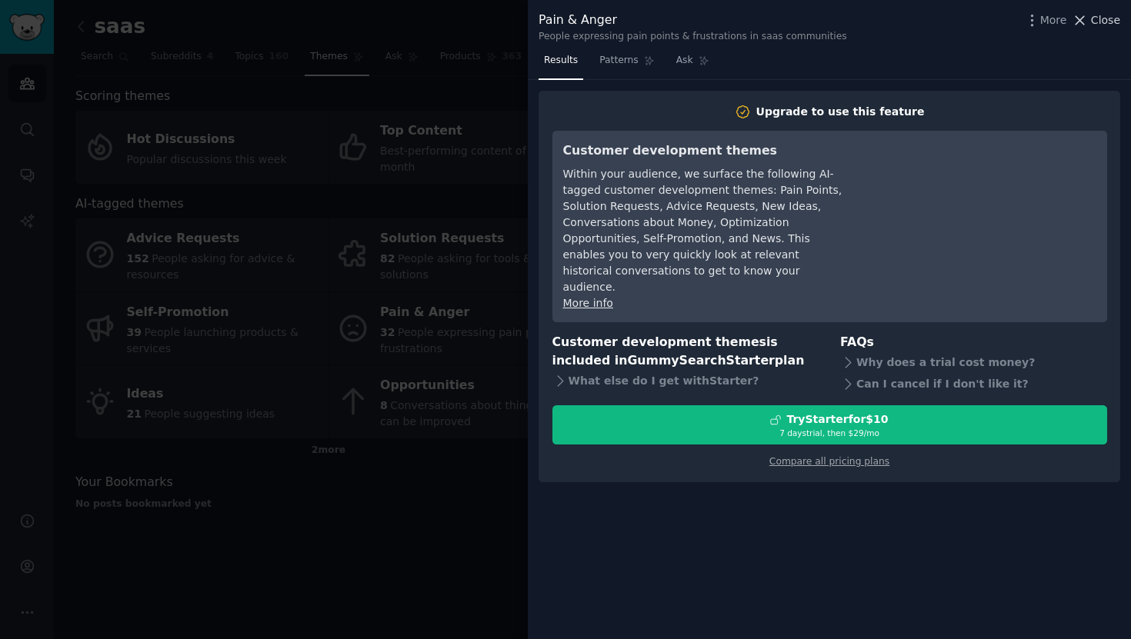
click at [1117, 24] on span "Close" at bounding box center [1105, 20] width 29 height 16
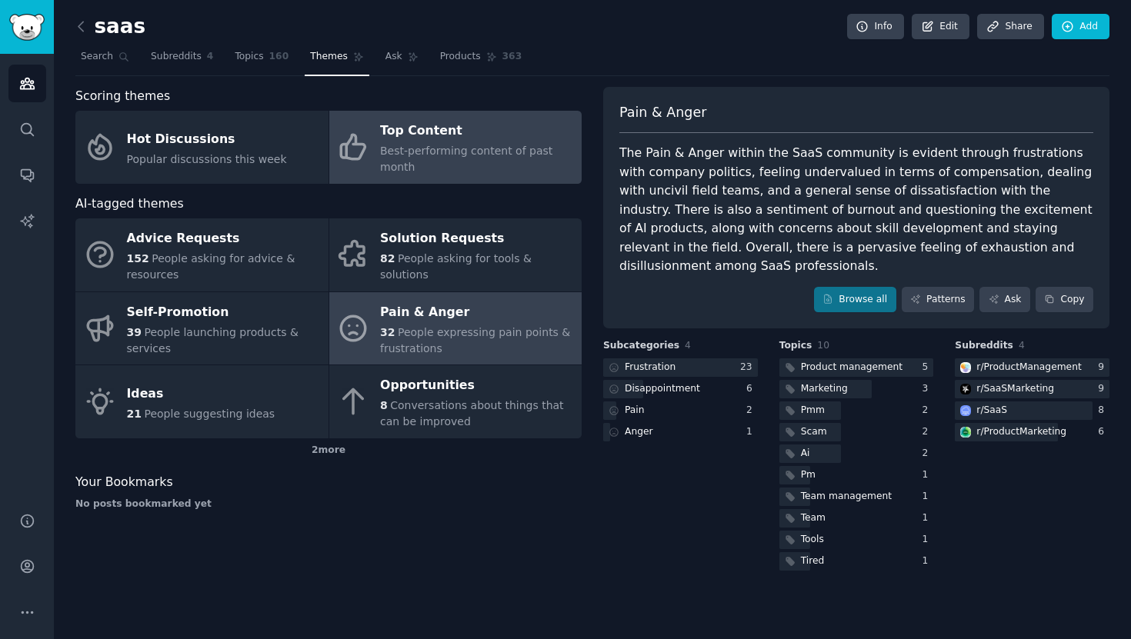
click at [520, 179] on link "Top Content Best-performing content of past month" at bounding box center [455, 147] width 253 height 73
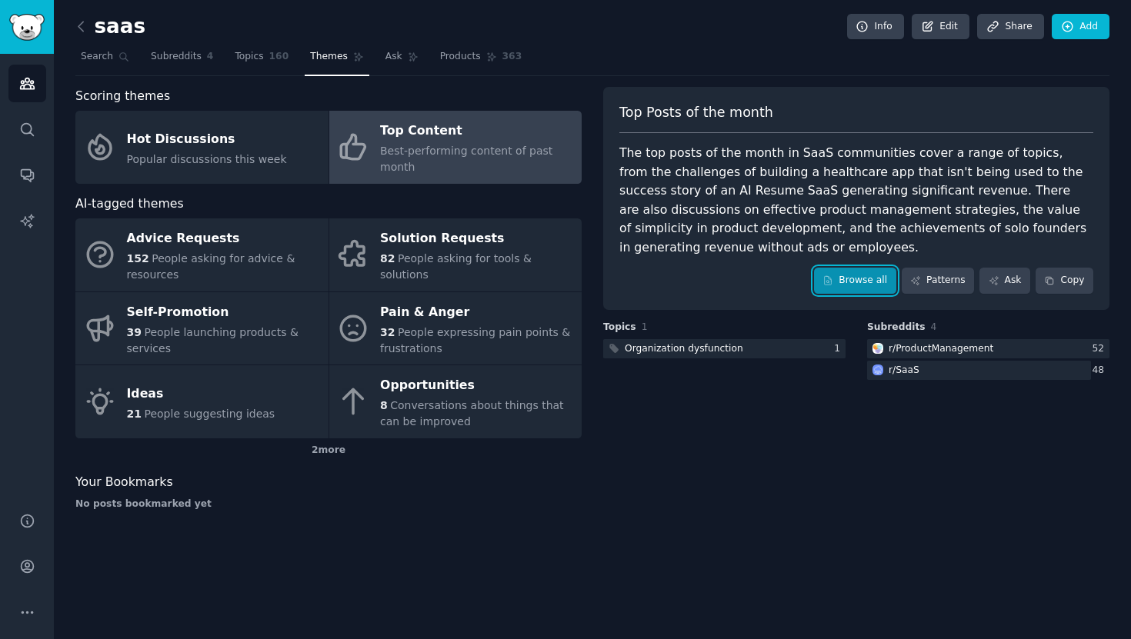
click at [833, 277] on icon at bounding box center [827, 280] width 11 height 11
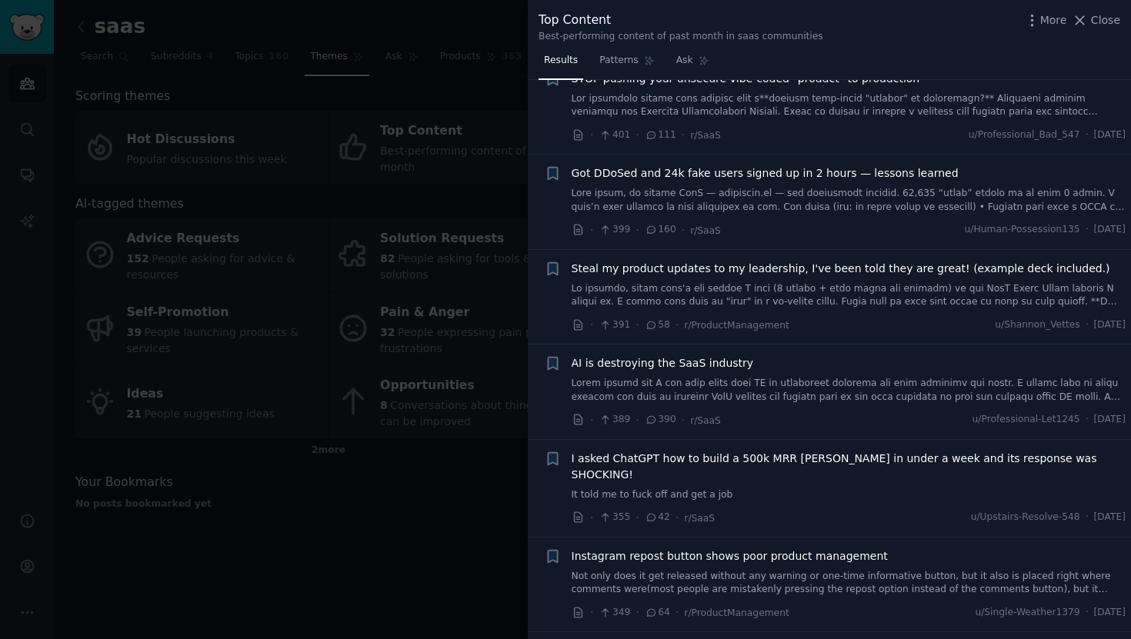
scroll to position [1269, 0]
